Goal: Task Accomplishment & Management: Manage account settings

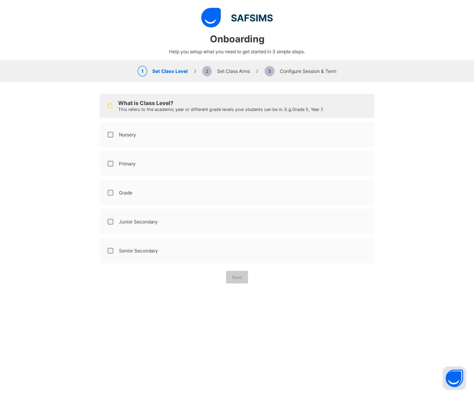
select select "**"
click at [175, 190] on div "Grade" at bounding box center [237, 192] width 266 height 16
click at [167, 195] on div "Grade" at bounding box center [237, 192] width 266 height 16
click at [108, 201] on div "Grade" at bounding box center [119, 192] width 30 height 16
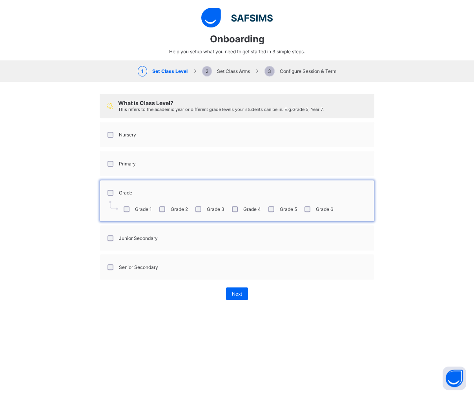
scroll to position [0, 0]
click at [237, 296] on span "Next" at bounding box center [237, 294] width 10 height 6
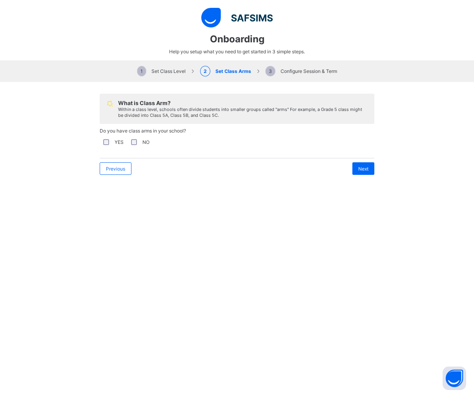
click at [145, 145] on label "NO" at bounding box center [145, 142] width 7 height 6
click at [369, 173] on div "Next" at bounding box center [363, 169] width 22 height 13
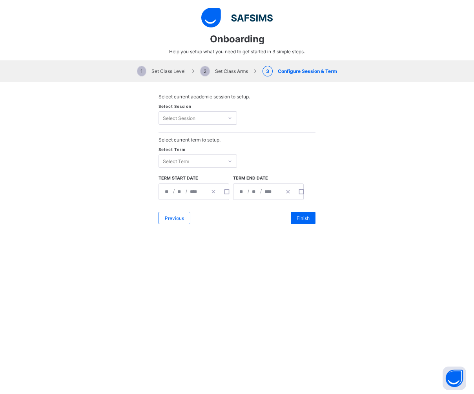
click at [223, 130] on div "Select Session Select Session" at bounding box center [237, 118] width 157 height 29
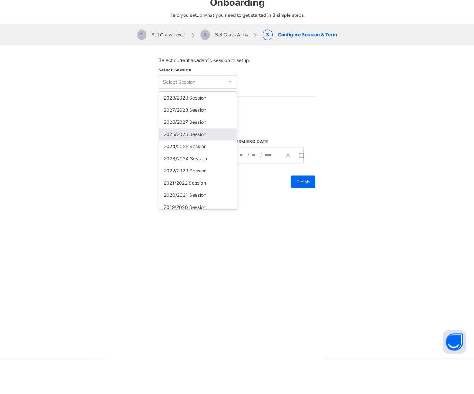
click at [195, 165] on div "2025/2026 Session" at bounding box center [198, 171] width 78 height 12
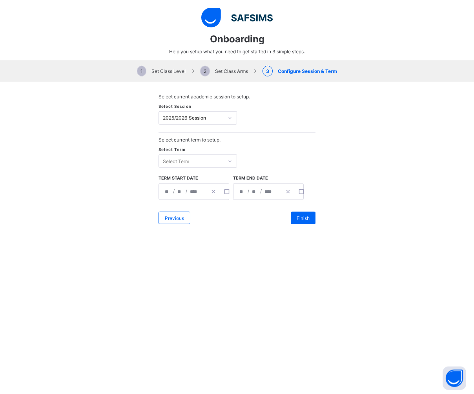
scroll to position [36, 0]
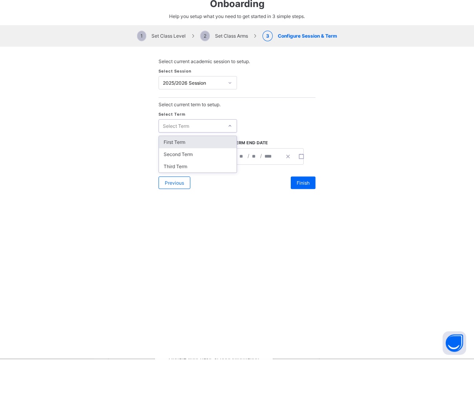
click at [216, 172] on div "First Term" at bounding box center [198, 178] width 78 height 12
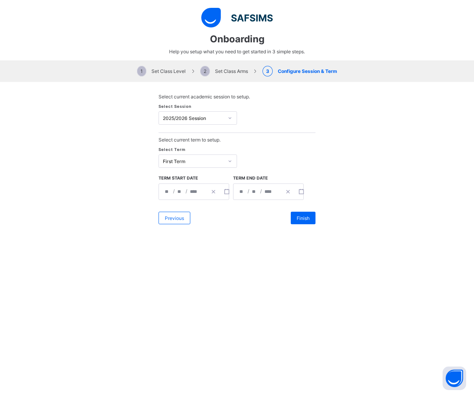
click at [190, 198] on div "**********" at bounding box center [194, 192] width 71 height 16
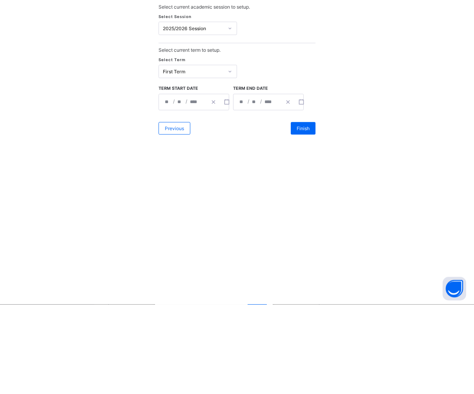
click at [211, 184] on button "button" at bounding box center [213, 192] width 13 height 16
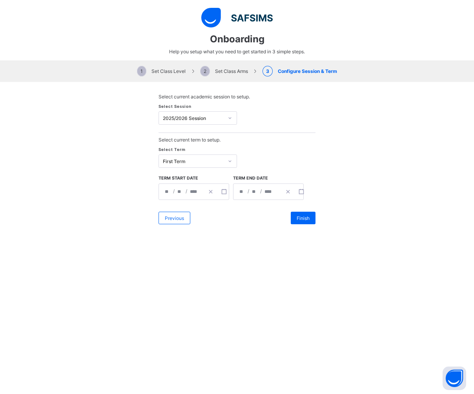
click at [182, 191] on div "/ / « ‹ [DATE] › » Mon Tue Wed Thu Fri Sat Sun 1 2 3 4 5 6 7 8 9 10 11 12 13 14…" at bounding box center [194, 192] width 71 height 16
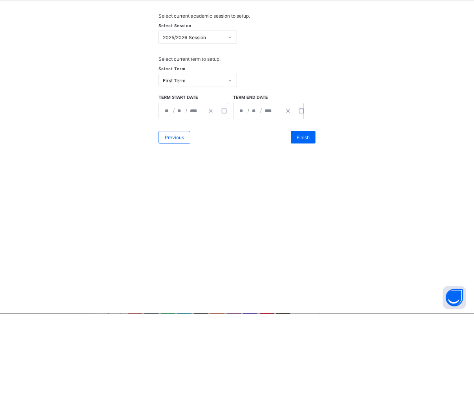
click at [226, 190] on rect "button" at bounding box center [224, 192] width 4 height 4
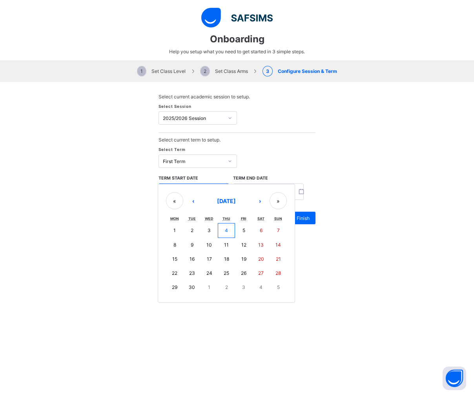
click at [176, 252] on button "8" at bounding box center [174, 245] width 17 height 14
type input "**********"
type input "*"
type input "****"
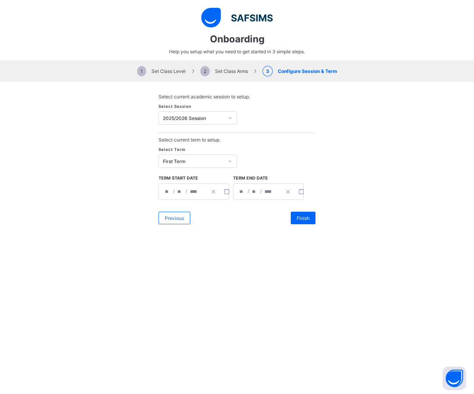
click at [303, 194] on rect "button" at bounding box center [301, 192] width 4 height 4
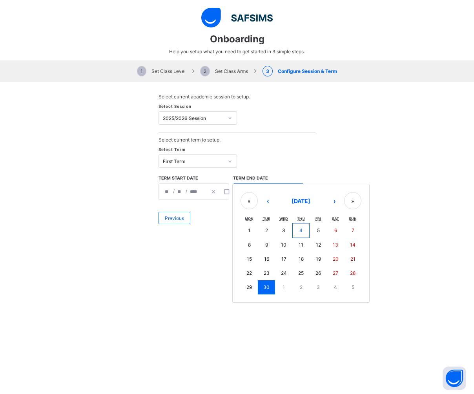
click at [345, 208] on button "»" at bounding box center [352, 200] width 17 height 17
click at [352, 205] on button "»" at bounding box center [352, 200] width 17 height 17
click at [351, 205] on button "»" at bounding box center [352, 200] width 17 height 17
click at [356, 208] on button "»" at bounding box center [352, 200] width 17 height 17
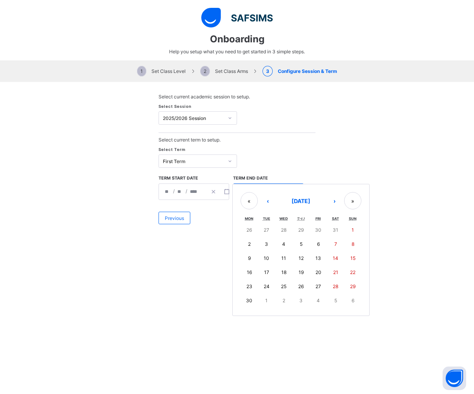
click at [356, 208] on button "»" at bounding box center [352, 200] width 17 height 17
click at [354, 210] on button "»" at bounding box center [352, 200] width 17 height 17
click at [236, 212] on div "« ‹ [DATE] › » Mon Tue Wed Thu Fri Sat Sun 29 30 31 1 2 3 4 5 6 7 8 9 10 11 12 …" at bounding box center [300, 243] width 137 height 118
click at [245, 210] on button "«" at bounding box center [249, 200] width 17 height 17
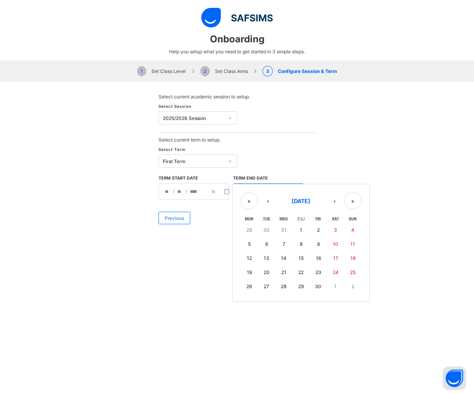
click at [245, 209] on button "«" at bounding box center [249, 200] width 17 height 17
click at [248, 210] on button "«" at bounding box center [249, 200] width 17 height 17
click at [249, 207] on button "«" at bounding box center [249, 200] width 17 height 17
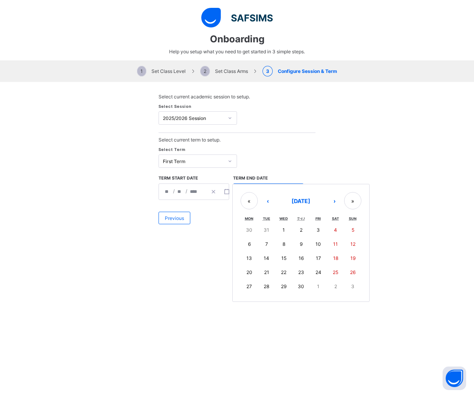
click at [248, 210] on button "«" at bounding box center [249, 200] width 17 height 17
click at [310, 201] on span "[DATE]" at bounding box center [301, 201] width 19 height 7
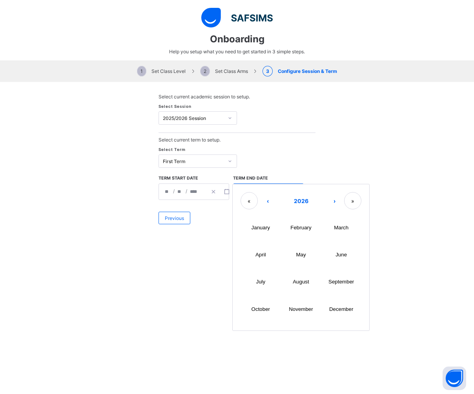
click at [340, 257] on button "June" at bounding box center [341, 254] width 40 height 27
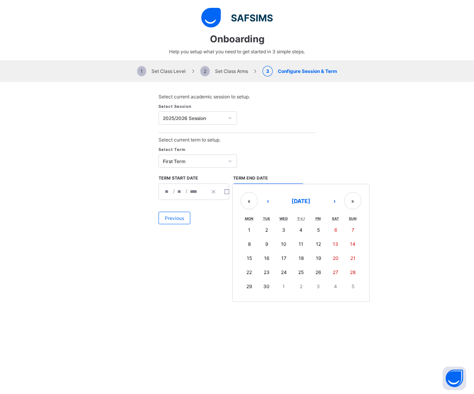
click at [310, 205] on span "[DATE]" at bounding box center [301, 201] width 19 height 7
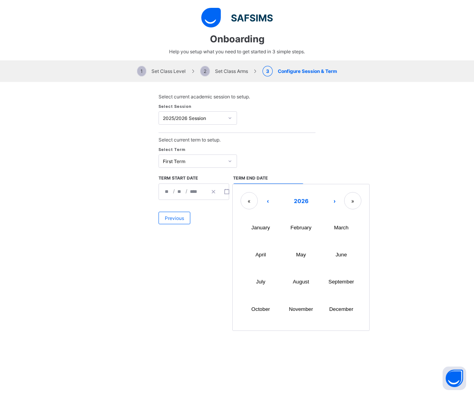
click at [267, 279] on button "July" at bounding box center [261, 282] width 40 height 27
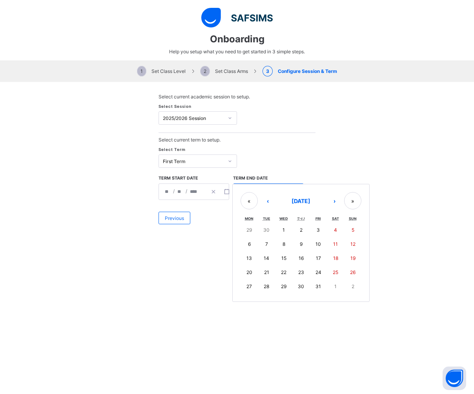
click at [290, 232] on button "1" at bounding box center [283, 230] width 17 height 14
type input "**********"
type input "*"
type input "****"
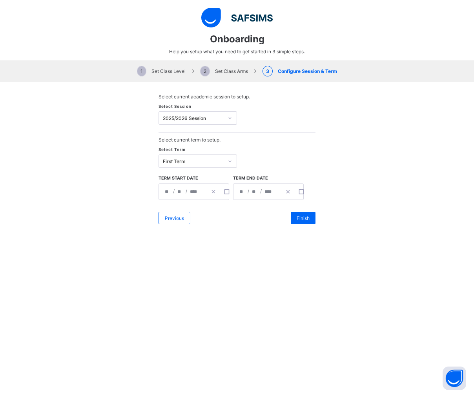
click at [305, 221] on span "Finish" at bounding box center [303, 218] width 13 height 6
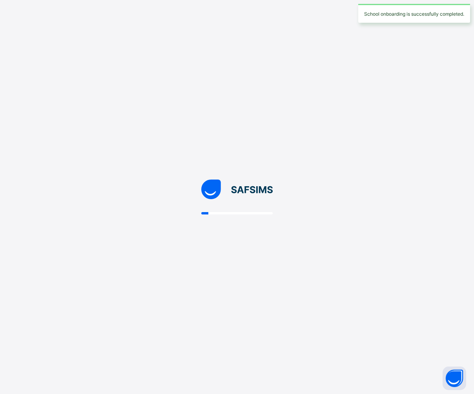
select select "**"
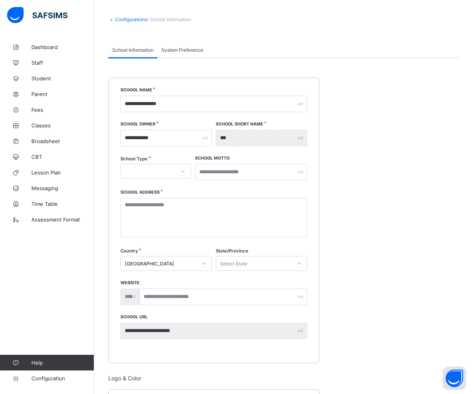
scroll to position [34, 0]
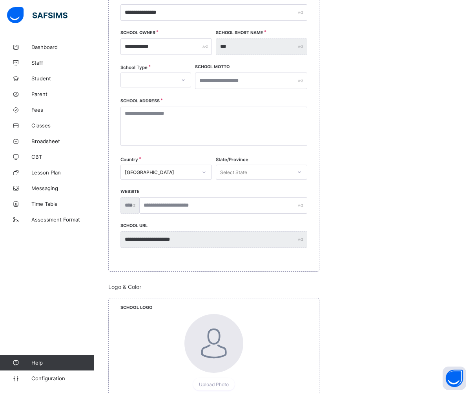
click at [160, 88] on div at bounding box center [156, 80] width 71 height 15
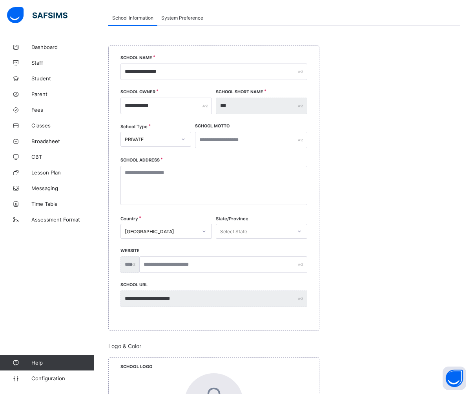
scroll to position [64, 0]
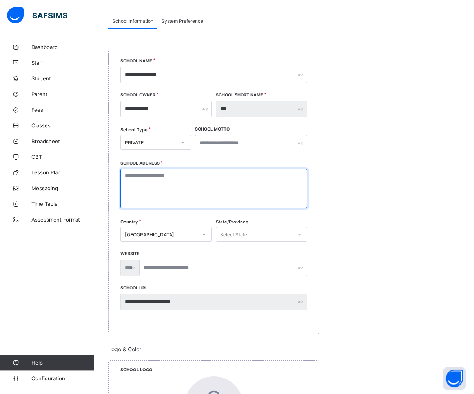
click at [254, 184] on textarea at bounding box center [214, 188] width 187 height 39
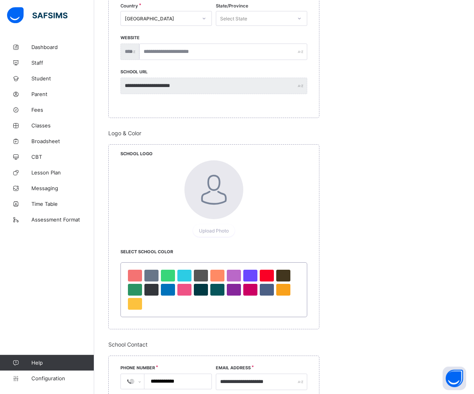
scroll to position [279, 0]
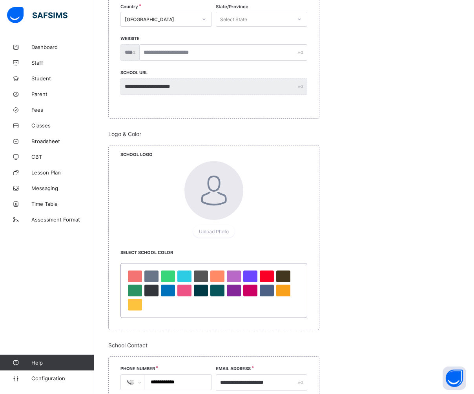
type textarea "**********"
click at [225, 235] on span "Upload Photo" at bounding box center [214, 232] width 30 height 6
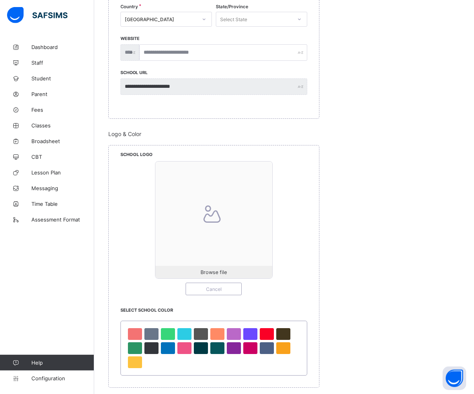
click at [254, 275] on span "Browse file" at bounding box center [213, 273] width 117 height 6
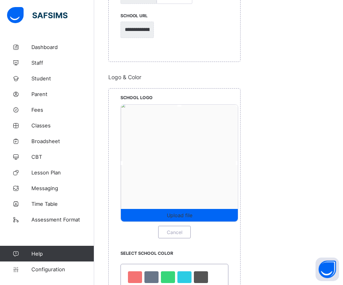
click at [214, 221] on div "Upload file" at bounding box center [179, 215] width 117 height 13
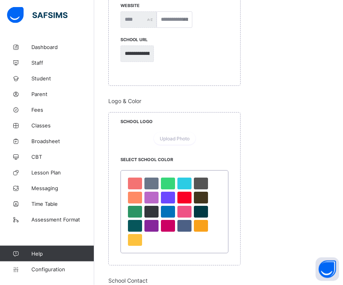
scroll to position [310, 0]
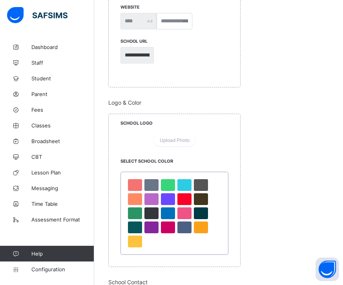
click at [186, 143] on span "Upload Photo" at bounding box center [175, 140] width 30 height 6
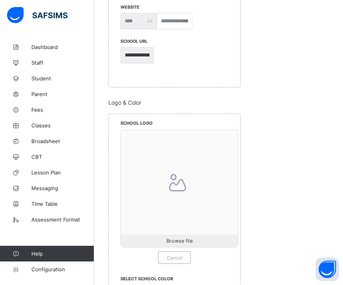
click at [189, 245] on div "Browse file" at bounding box center [179, 241] width 117 height 13
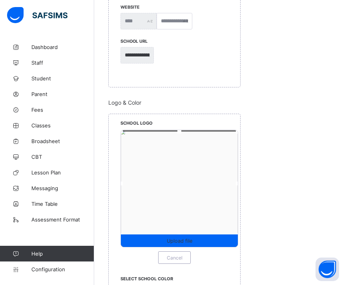
click at [207, 241] on span "Upload file" at bounding box center [179, 241] width 117 height 6
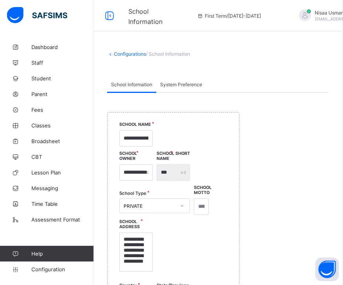
scroll to position [0, 1]
click at [195, 82] on span "System Preference" at bounding box center [181, 85] width 42 height 6
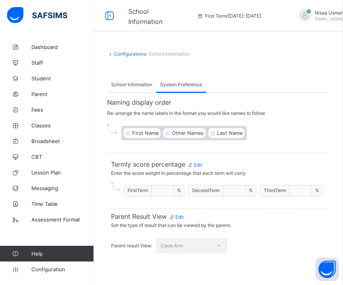
scroll to position [25, 1]
click at [183, 214] on span "Edit" at bounding box center [176, 217] width 15 height 6
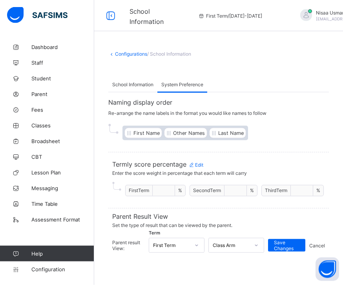
scroll to position [0, 0]
click at [141, 86] on span "School Information" at bounding box center [132, 85] width 41 height 6
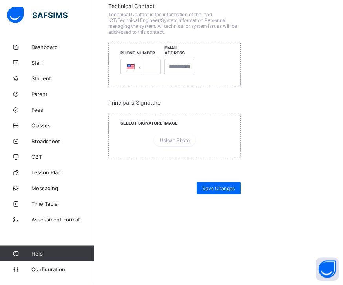
scroll to position [756, 0]
click at [226, 192] on span "Save Changes" at bounding box center [219, 189] width 32 height 6
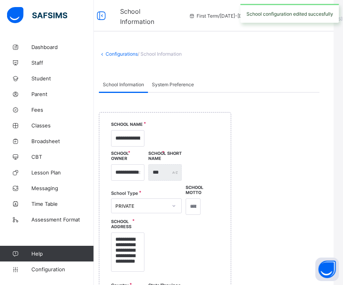
scroll to position [0, 0]
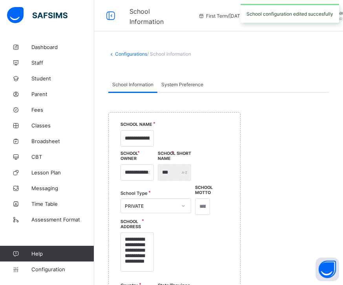
click at [55, 43] on link "Dashboard" at bounding box center [47, 47] width 94 height 16
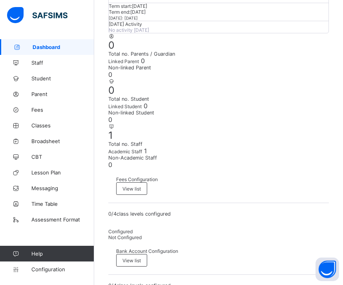
scroll to position [99, 0]
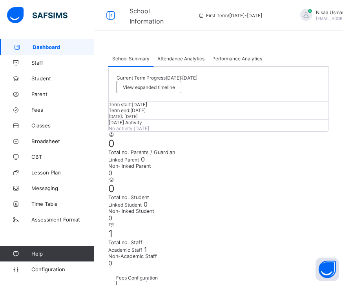
scroll to position [0, 0]
click at [181, 62] on div "Attendance Analytics" at bounding box center [180, 59] width 55 height 16
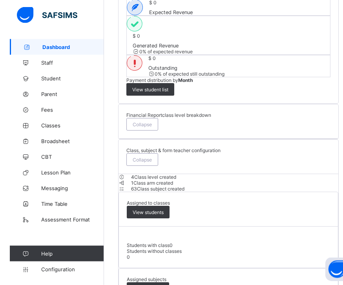
scroll to position [546, 0]
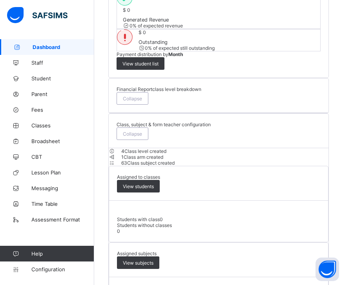
click at [19, 173] on icon at bounding box center [15, 173] width 31 height 6
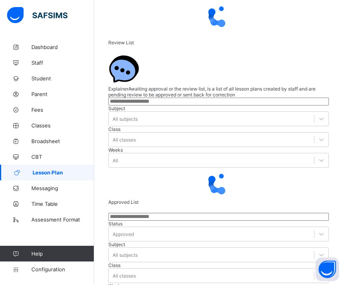
scroll to position [5, 0]
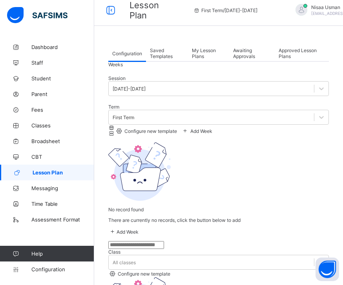
click at [33, 148] on link "Broadsheet" at bounding box center [47, 141] width 94 height 16
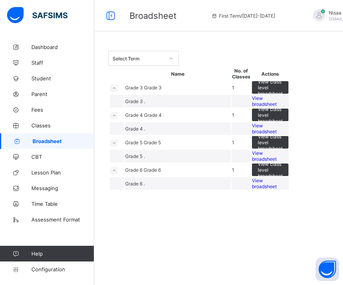
click at [34, 113] on span "Fees" at bounding box center [62, 110] width 63 height 6
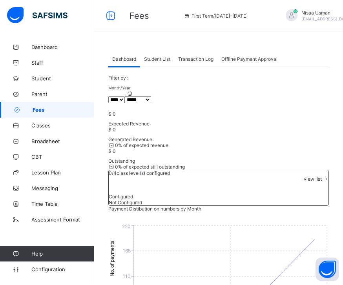
click at [151, 103] on select "***** ********* ******* ******** ********" at bounding box center [138, 100] width 26 height 7
click at [151, 58] on span "Student List" at bounding box center [157, 59] width 26 height 6
click at [31, 80] on icon at bounding box center [15, 79] width 31 height 6
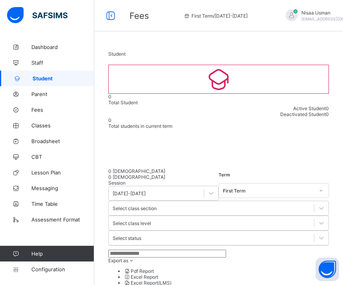
click at [172, 93] on div at bounding box center [219, 79] width 220 height 28
click at [114, 11] on icon at bounding box center [110, 15] width 13 height 11
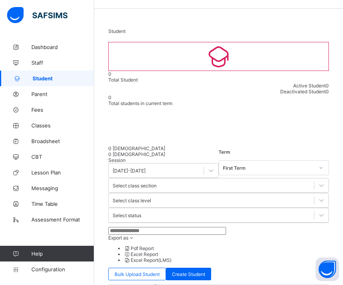
scroll to position [21, 0]
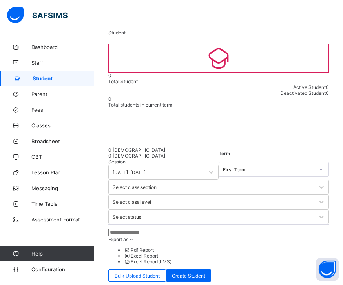
click at [153, 273] on span "Bulk Upload Student" at bounding box center [137, 276] width 45 height 6
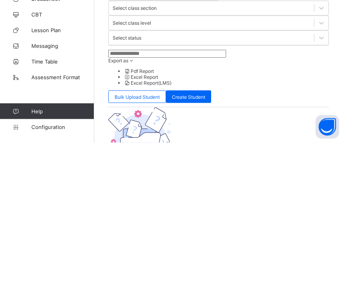
type input "****"
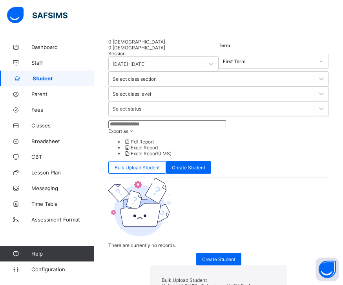
scroll to position [0, 0]
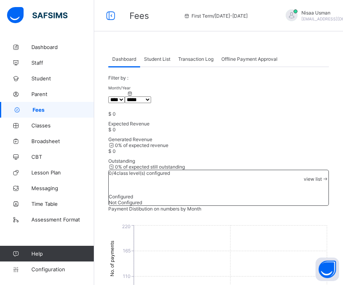
click at [53, 129] on link "Classes" at bounding box center [47, 126] width 94 height 16
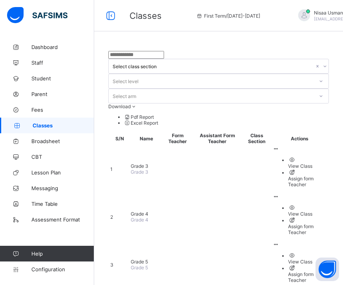
click at [139, 146] on td "Grade 3 Grade 3" at bounding box center [146, 169] width 32 height 47
click at [139, 163] on span "Grade 3" at bounding box center [140, 166] width 18 height 6
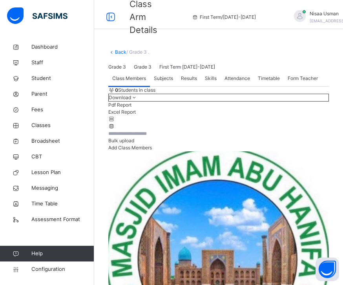
scroll to position [3, 0]
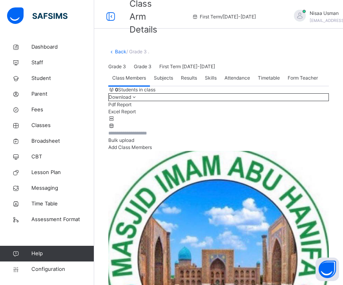
click at [144, 70] on div "Grade 3 Grade 3 First Term [DATE]-[DATE]" at bounding box center [218, 66] width 221 height 7
click at [148, 70] on div "Grade 3 Grade 3 First Term [DATE]-[DATE]" at bounding box center [218, 66] width 221 height 7
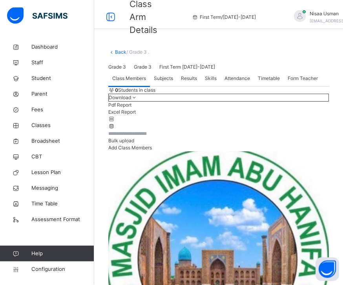
click at [136, 71] on div "Grade 3 Grade 3 First Term [DATE]-[DATE]" at bounding box center [218, 67] width 221 height 7
click at [152, 71] on div "Grade 3 Grade 3 First Term [DATE]-[DATE]" at bounding box center [218, 67] width 221 height 7
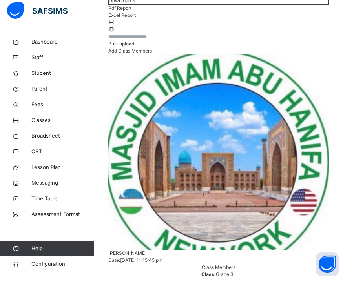
scroll to position [0, 0]
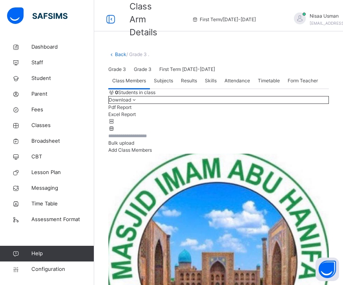
click at [115, 53] on link "Back" at bounding box center [120, 54] width 11 height 6
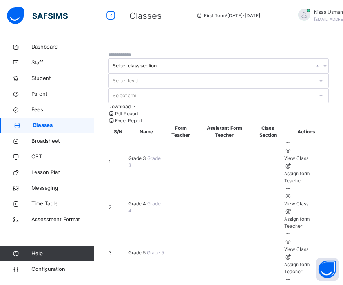
click at [107, 15] on icon at bounding box center [110, 16] width 13 height 14
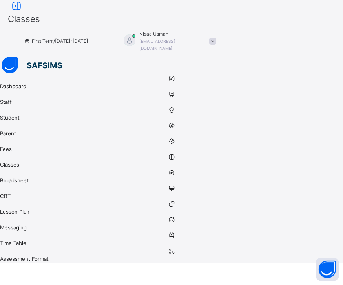
click at [19, 75] on link "Dashboard" at bounding box center [171, 83] width 343 height 16
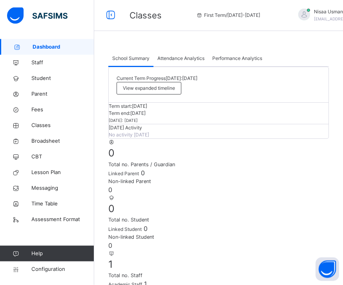
click at [139, 13] on span "Classes" at bounding box center [146, 16] width 32 height 10
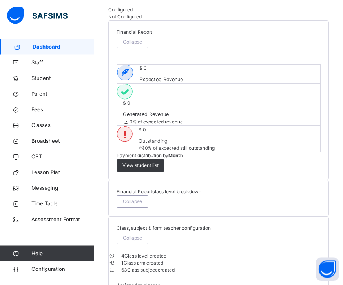
scroll to position [517, 0]
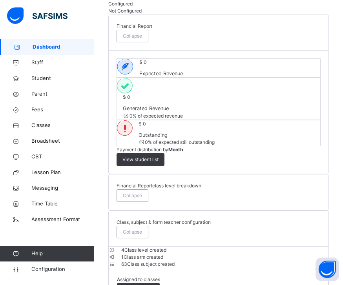
click at [150, 247] on span "Class level created" at bounding box center [145, 250] width 42 height 6
click at [142, 229] on span "Collapse" at bounding box center [132, 232] width 19 height 7
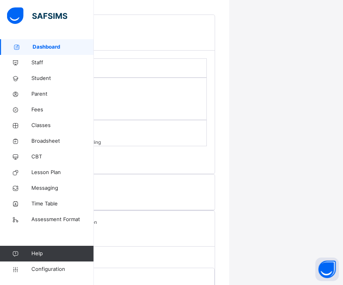
scroll to position [517, 123]
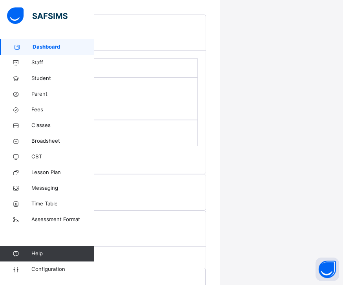
click at [329, 281] on button "Open asap" at bounding box center [328, 270] width 24 height 24
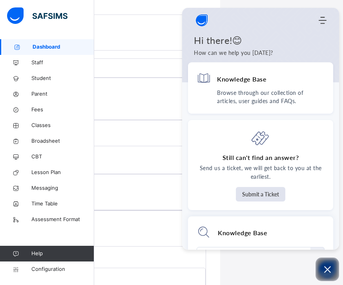
scroll to position [0, 0]
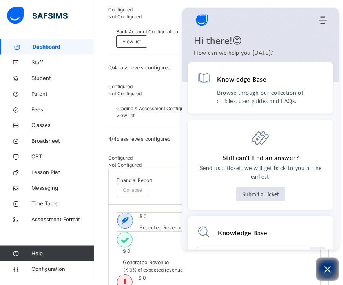
scroll to position [363, 0]
click at [140, 232] on div "$ 0 Generated Revenue 0 % of expected revenue" at bounding box center [219, 253] width 204 height 42
click at [327, 20] on div "Modules Menu" at bounding box center [323, 20] width 10 height 8
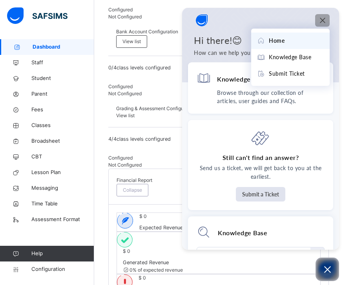
click at [336, 271] on button "Open asap" at bounding box center [328, 270] width 24 height 24
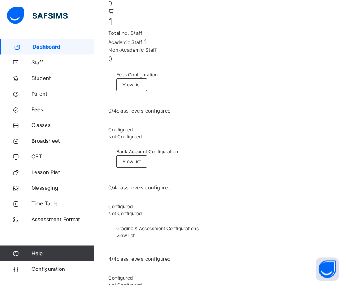
scroll to position [0, 0]
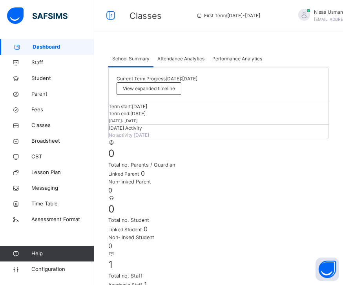
click at [49, 31] on div at bounding box center [47, 15] width 94 height 31
click at [116, 103] on div "Current Term Progress [DATE]: [DATE] View expanded timeline" at bounding box center [219, 86] width 220 height 36
click at [253, 60] on span "Performance Analytics" at bounding box center [237, 58] width 50 height 7
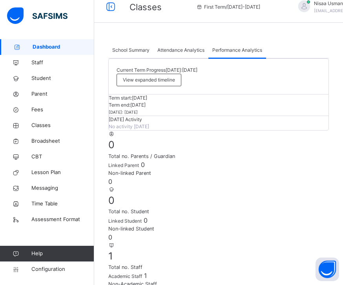
scroll to position [15, 0]
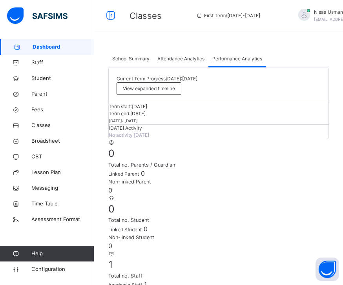
click at [186, 57] on span "Attendance Analytics" at bounding box center [180, 58] width 47 height 7
click at [154, 24] on div "Classes First Term / [DATE]-[DATE] Nisaa Usman [EMAIL_ADDRESS][DOMAIN_NAME]" at bounding box center [171, 15] width 343 height 31
click at [210, 17] on span "First Term / [DATE]-[DATE]" at bounding box center [228, 15] width 64 height 7
click at [143, 17] on span "Classes" at bounding box center [146, 16] width 32 height 10
click at [143, 16] on span "Classes" at bounding box center [146, 16] width 32 height 10
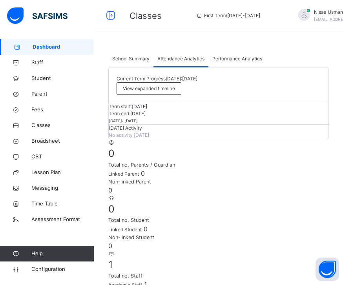
click at [121, 64] on div "School Summary" at bounding box center [130, 59] width 45 height 16
click at [68, 45] on span "Dashboard" at bounding box center [64, 47] width 62 height 8
click at [71, 64] on span "Staff" at bounding box center [62, 63] width 63 height 8
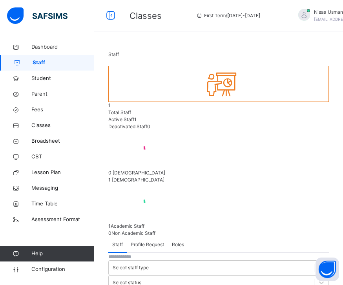
click at [62, 84] on link "Student" at bounding box center [47, 79] width 94 height 16
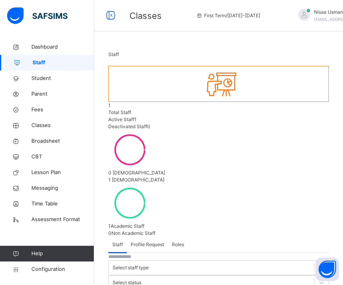
click at [67, 127] on span "Classes" at bounding box center [62, 126] width 63 height 8
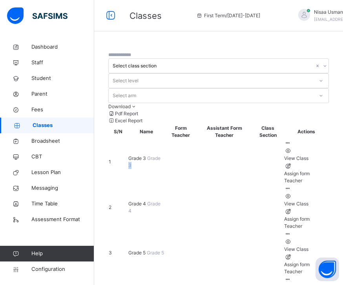
click at [236, 89] on div "Select class section Select level Select arm Download Pdf Report Excel Report S…" at bounding box center [218, 186] width 221 height 270
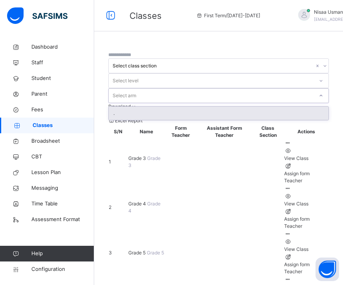
click at [226, 85] on div "Select class section Select level option . focused, 1 of 1. 1 result available.…" at bounding box center [218, 186] width 221 height 270
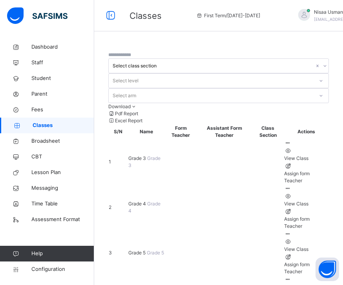
click at [239, 124] on th "Assistant Form Teacher" at bounding box center [224, 131] width 55 height 15
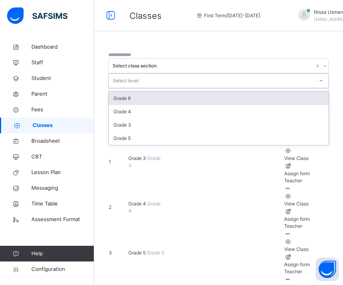
click at [284, 92] on div "Grade 6" at bounding box center [219, 98] width 220 height 13
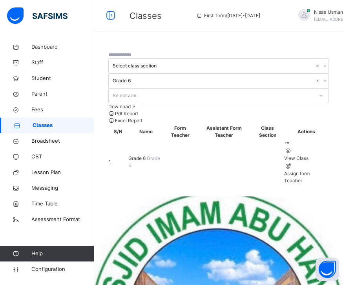
click at [140, 147] on td "Grade 6 Grade 6" at bounding box center [146, 162] width 36 height 46
click at [170, 232] on div "Select class section Grade 6 Select arm Download Pdf Report Excel Report S/N Na…" at bounding box center [218, 257] width 249 height 515
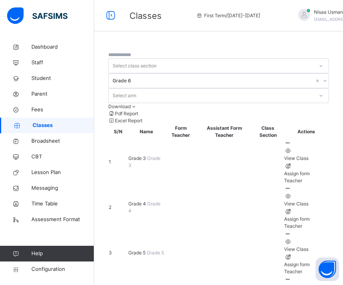
click at [317, 13] on span "[PERSON_NAME]" at bounding box center [348, 12] width 69 height 7
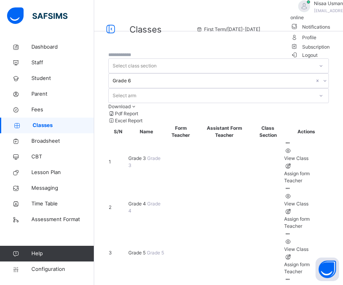
click at [318, 59] on span "Logout" at bounding box center [303, 55] width 27 height 8
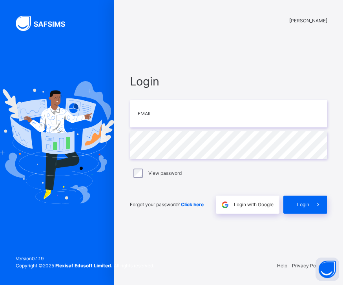
scroll to position [25, 0]
click at [302, 203] on div "Login" at bounding box center [305, 205] width 44 height 18
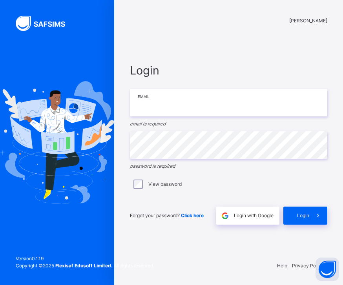
click at [257, 98] on input "email" at bounding box center [228, 102] width 197 height 27
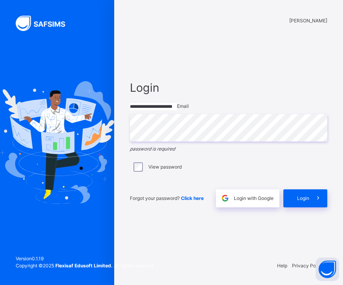
scroll to position [13, 0]
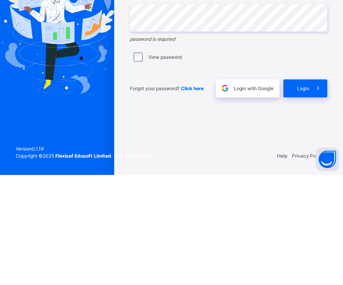
type input "**********"
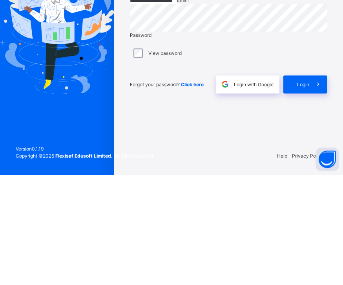
click at [313, 186] on span at bounding box center [318, 195] width 18 height 18
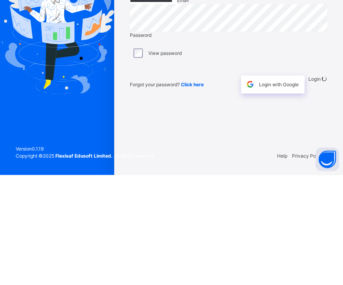
scroll to position [25, 0]
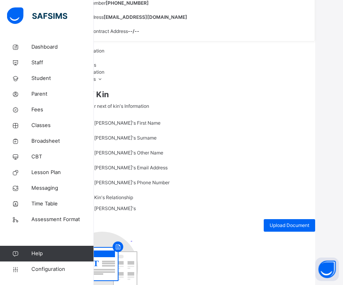
scroll to position [164, 31]
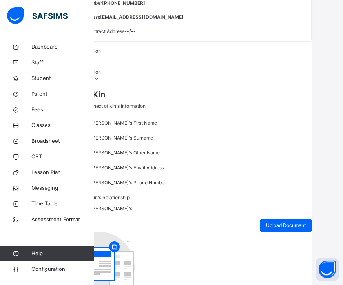
click at [93, 68] on span "Edit Requests" at bounding box center [78, 65] width 30 height 6
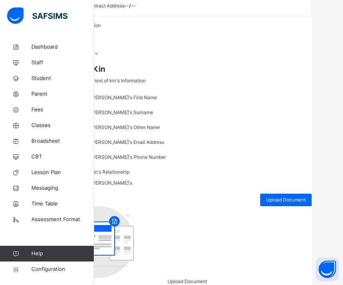
scroll to position [204, 31]
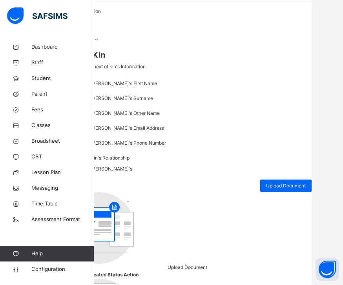
click at [123, 271] on th "Status" at bounding box center [115, 275] width 16 height 8
click at [108, 271] on th "Date Created" at bounding box center [93, 275] width 32 height 8
click at [89, 21] on span "Documents" at bounding box center [76, 18] width 25 height 6
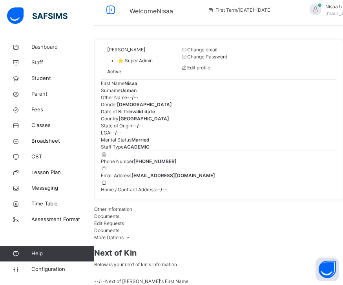
scroll to position [0, 0]
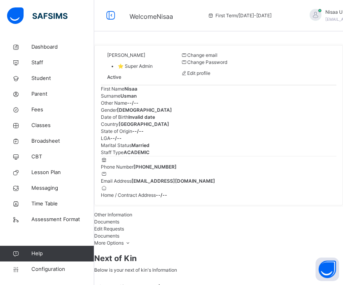
click at [73, 53] on link "Dashboard" at bounding box center [47, 47] width 94 height 16
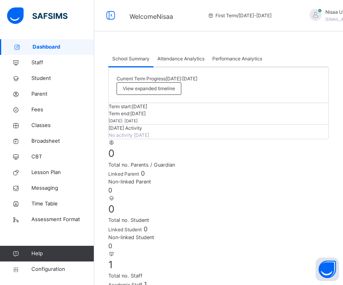
click at [137, 31] on div "Welcome Nisaa First Term / [DATE]-[DATE] Nisaa Usman [EMAIL_ADDRESS][DOMAIN_NAM…" at bounding box center [171, 15] width 343 height 31
click at [146, 22] on span "Welcome Nisaa" at bounding box center [152, 15] width 44 height 13
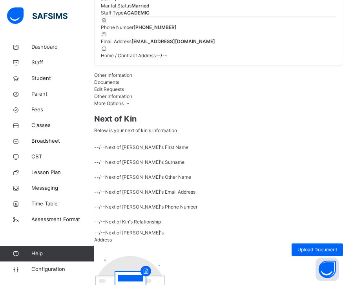
scroll to position [164, 0]
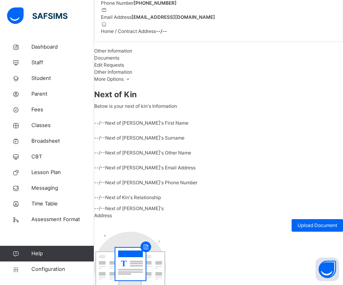
click at [209, 69] on div "Edit Requests" at bounding box center [218, 65] width 249 height 7
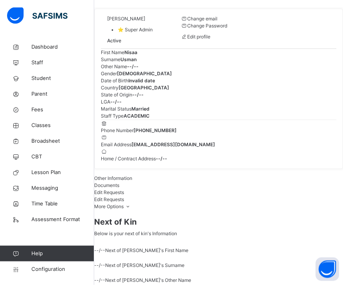
scroll to position [0, 0]
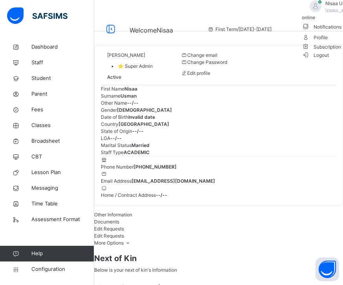
click at [329, 50] on span "Subscription" at bounding box center [321, 47] width 39 height 6
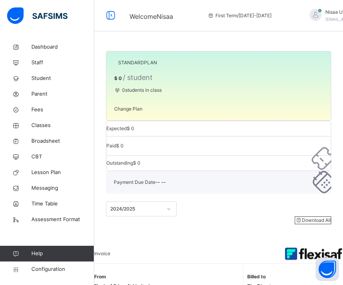
click at [58, 220] on span "Assessment Format" at bounding box center [62, 220] width 63 height 8
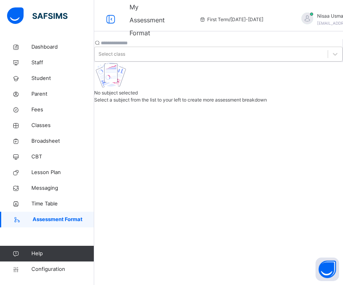
click at [50, 202] on span "Time Table" at bounding box center [62, 204] width 63 height 8
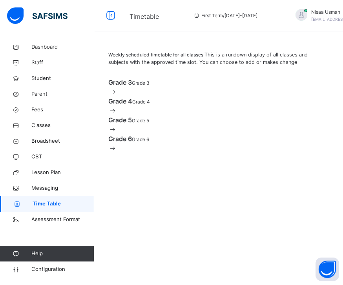
click at [132, 86] on span at bounding box center [132, 83] width 0 height 6
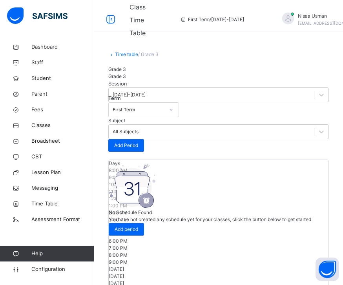
click at [128, 73] on div "Grade 3" at bounding box center [218, 69] width 221 height 7
click at [126, 72] on span "Grade 3" at bounding box center [117, 69] width 18 height 6
click at [157, 55] on span "/ Grade 3" at bounding box center [148, 54] width 20 height 6
click at [126, 57] on link "Time table" at bounding box center [126, 54] width 23 height 6
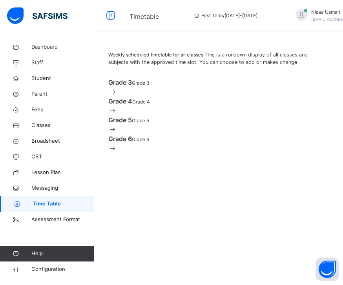
click at [331, 270] on button "Open asap" at bounding box center [328, 270] width 24 height 24
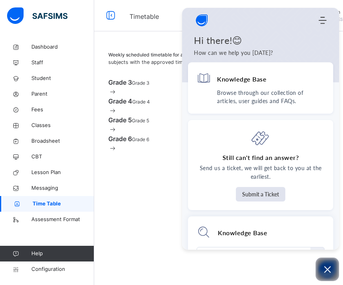
click at [163, 234] on div "Weekly scheduled timetable for all classes This is a rundown display of all cla…" at bounding box center [218, 142] width 249 height 285
click at [170, 223] on div "Weekly scheduled timetable for all classes This is a rundown display of all cla…" at bounding box center [218, 142] width 249 height 285
click at [323, 19] on icon "Modules Menu" at bounding box center [323, 20] width 8 height 8
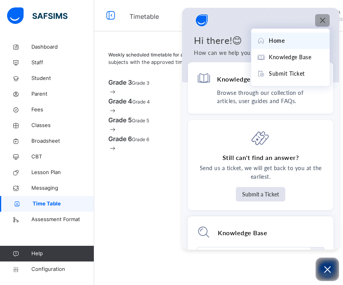
click at [166, 228] on div "Weekly scheduled timetable for all classes This is a rundown display of all cla…" at bounding box center [218, 142] width 249 height 285
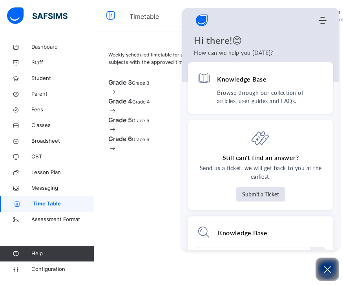
click at [328, 265] on button "Open asap" at bounding box center [328, 270] width 24 height 24
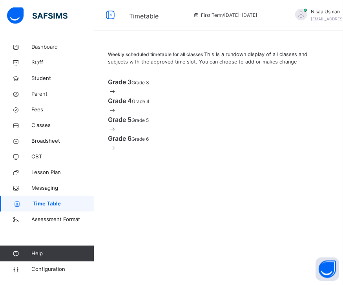
scroll to position [0, 0]
click at [160, 215] on div "Weekly scheduled timetable for all classes This is a rundown display of all cla…" at bounding box center [218, 142] width 249 height 285
click at [64, 174] on span "Lesson Plan" at bounding box center [62, 173] width 63 height 8
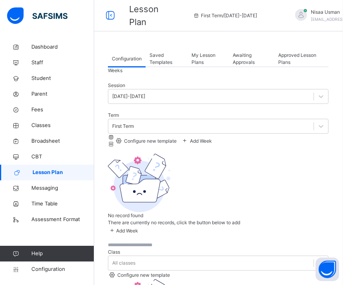
click at [168, 62] on span "Saved Templates" at bounding box center [167, 59] width 34 height 14
click at [202, 65] on span "My Lesson Plans" at bounding box center [208, 59] width 33 height 14
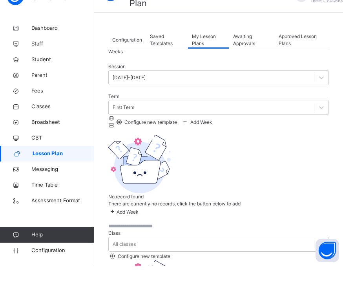
click at [298, 52] on span "Approved Lesson Plans" at bounding box center [302, 59] width 46 height 14
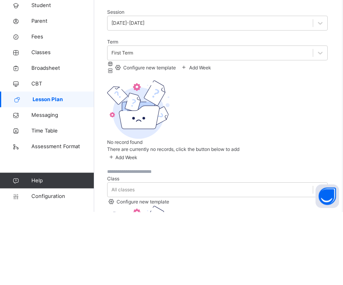
scroll to position [25, 1]
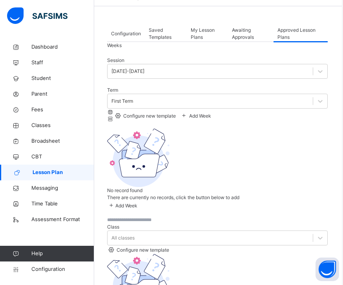
click at [255, 35] on span "Awaiting Approvals" at bounding box center [251, 34] width 38 height 14
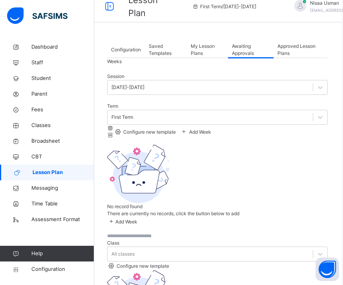
scroll to position [0, 1]
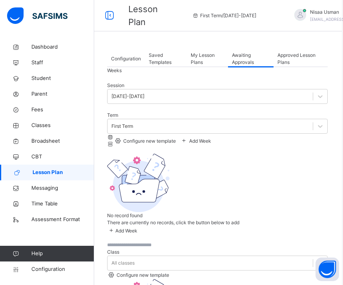
click at [64, 190] on span "Messaging" at bounding box center [62, 188] width 63 height 8
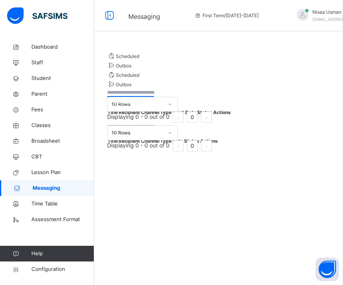
click at [57, 164] on link "CBT" at bounding box center [47, 157] width 94 height 16
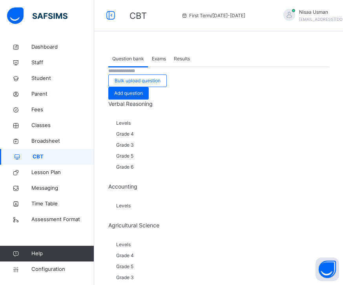
click at [161, 84] on span "Bulk upload question" at bounding box center [138, 80] width 46 height 7
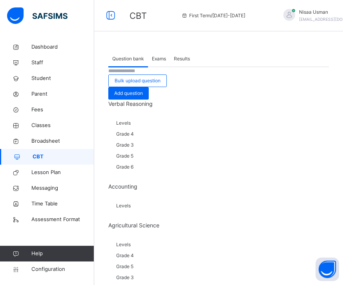
click at [334, 274] on button "Open asap" at bounding box center [328, 270] width 24 height 24
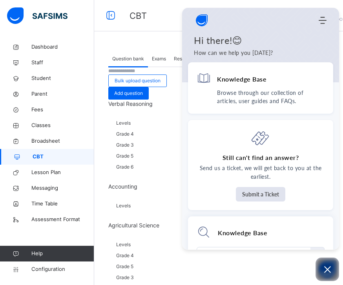
click at [334, 274] on button "Open asap" at bounding box center [328, 270] width 24 height 24
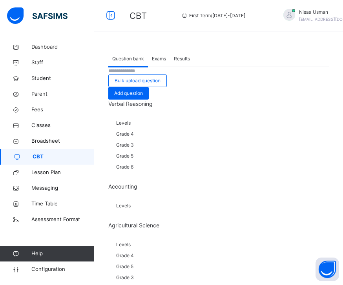
click at [329, 263] on button "Open asap" at bounding box center [328, 270] width 24 height 24
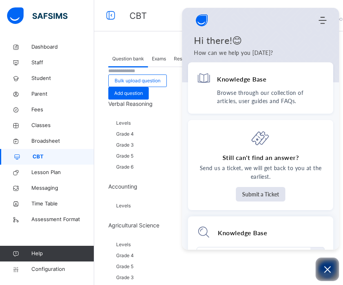
click at [324, 92] on p "Browse through our collection of articles, user guides and FAQs." at bounding box center [271, 97] width 108 height 16
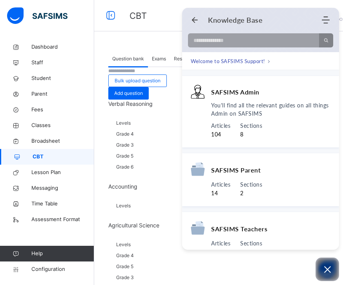
click at [184, 28] on div "No result found" at bounding box center [260, 37] width 157 height 20
click at [185, 24] on div "Knowledge Base Home Knowledge Base Submit Ticket" at bounding box center [260, 20] width 157 height 15
click at [189, 27] on div "Knowledge Base Home Knowledge Base Submit Ticket" at bounding box center [260, 20] width 157 height 15
click at [198, 22] on icon "Back" at bounding box center [195, 20] width 8 height 8
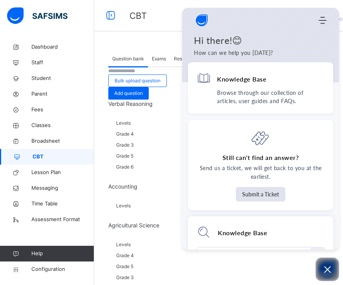
click at [331, 267] on icon "Open asap" at bounding box center [328, 270] width 10 height 10
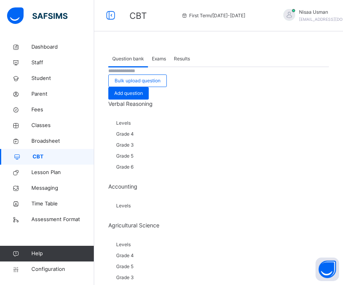
click at [181, 62] on span "Results" at bounding box center [182, 58] width 16 height 7
click at [160, 65] on div "Exams" at bounding box center [159, 59] width 22 height 16
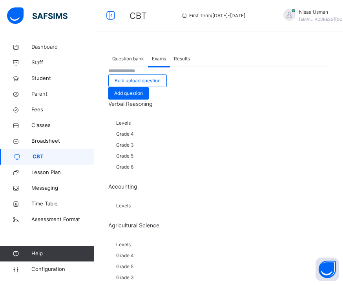
click at [126, 55] on div "Question bank" at bounding box center [128, 59] width 40 height 16
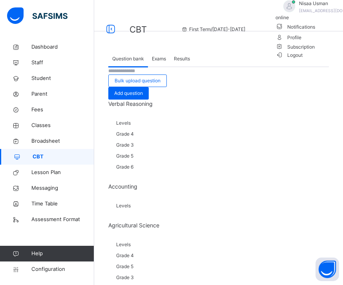
click at [234, 98] on div "Bulk upload question Add question" at bounding box center [218, 83] width 221 height 33
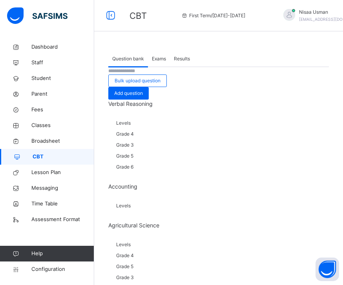
click at [106, 22] on icon at bounding box center [110, 16] width 13 height 14
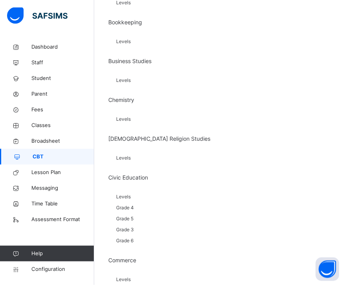
scroll to position [581, 0]
